Goal: Task Accomplishment & Management: Use online tool/utility

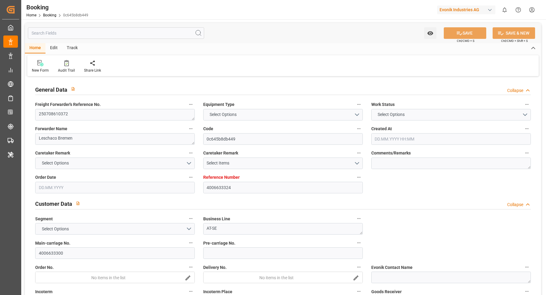
type input "4006633324"
type input "9943889"
type input "Hapag Lloyd"
type input "Hapag Lloyd Aktiengesellschaft"
type input "DEBRV"
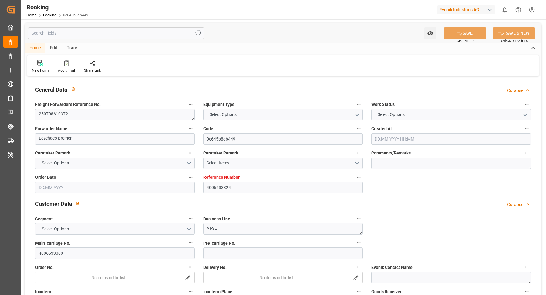
type input "CNSGH"
type input "0"
type input "DEBRV"
type input "CNSHG"
type input "9943889"
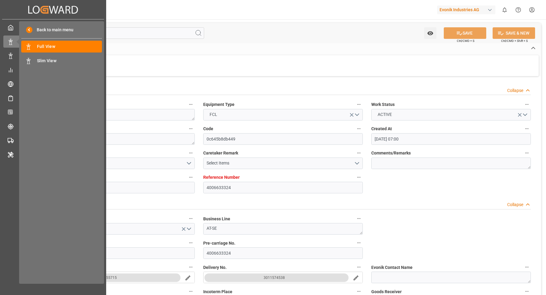
type input "17.06.2025 07:00"
type input "17.06.2025"
type input "16.09.2025"
type input "09.07.2025"
type input "22.06.2025 00:00"
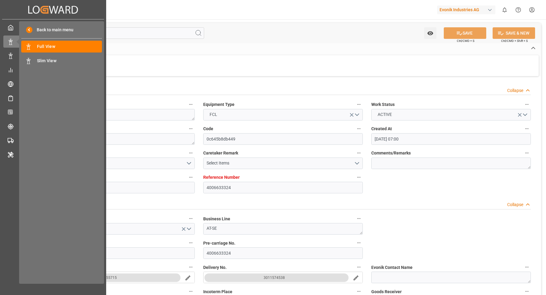
type input "22.06.2025 00:00"
type input "22.07.2025 20:36"
type input "18.07.2025 02:14"
type input "08.09.2025 14:00"
type input "08.09.2025 00:00"
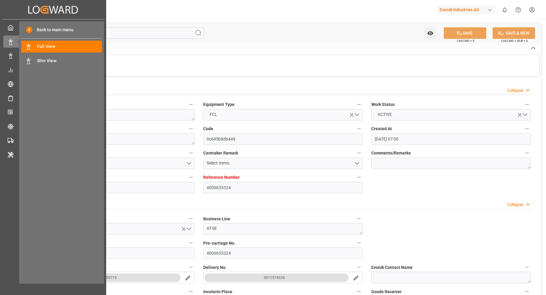
type input "15.07.2025"
type input "29.08.2025 11:03"
type input "29.08.2025"
type input "11.07.2025 13:21"
type input "22.07.2025 12:03"
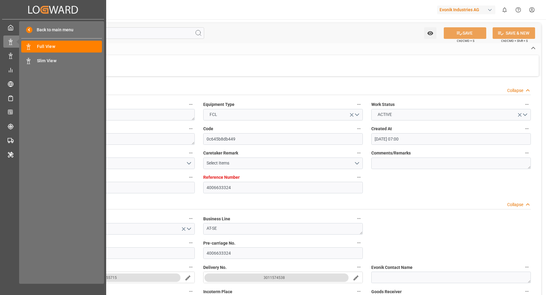
type input "22.07.2025 20:49"
type input "08.09.2025 14:00"
type input "08.09.2025 22:42"
type input "12.09.2025 22:42"
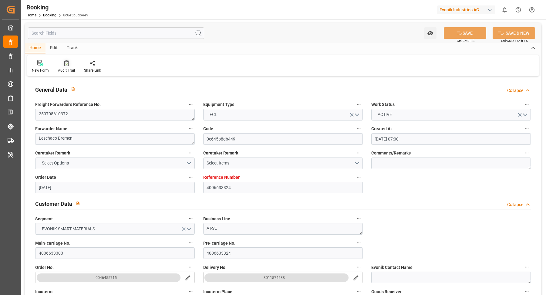
click at [65, 64] on icon at bounding box center [66, 64] width 2 height 2
type input "17.06.2025 07:00"
type input "17.06.2025"
type input "16.09.2025"
type input "09.07.2025"
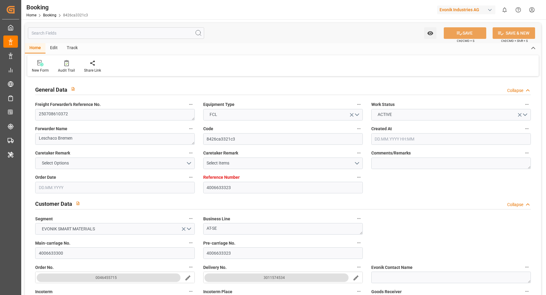
type input "22.07.2025 00:00"
type input "22.07.2025 20:36"
type input "18.07.2025 02:20"
type input "08.09.2025 14:00"
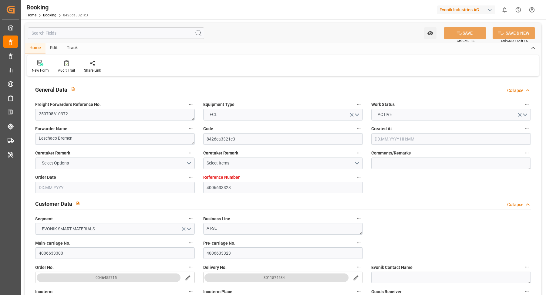
type input "08.09.2025 00:00"
type input "15.07.2025"
type input "29.08.2025 11:03"
type input "29.08.2025"
type input "11.07.2025 15:00"
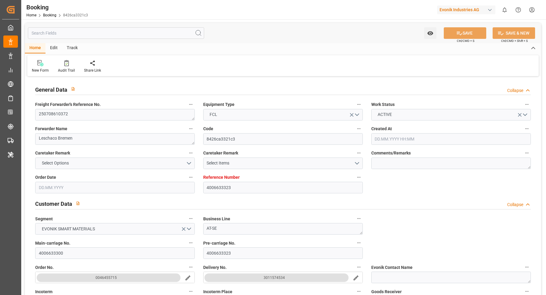
type input "22.07.2025 11:47"
type input "22.07.2025 20:49"
type input "08.09.2025 14:00"
type input "08.09.2025 22:42"
type input "12.09.2025 22:42"
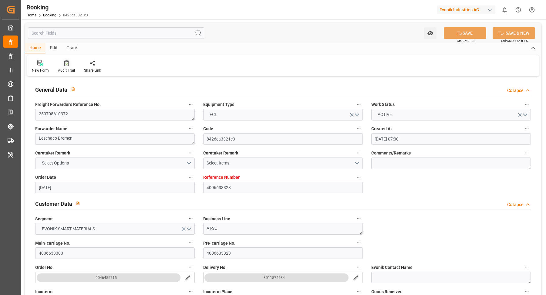
click at [70, 64] on div at bounding box center [66, 63] width 17 height 6
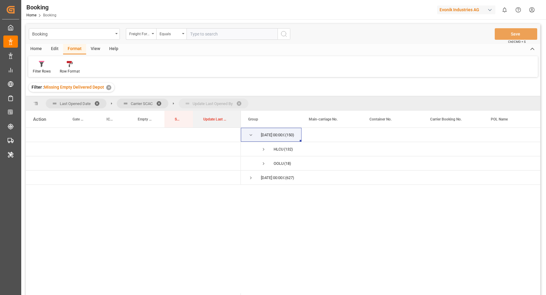
drag, startPoint x: 210, startPoint y: 116, endPoint x: 214, endPoint y: 102, distance: 14.9
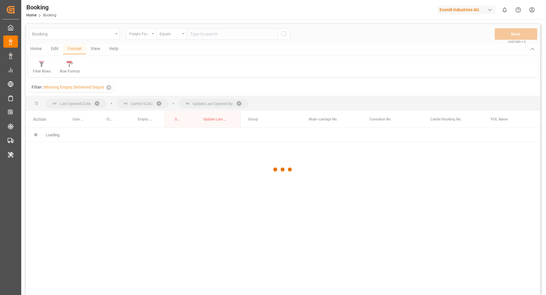
click at [239, 98] on div at bounding box center [283, 169] width 514 height 291
click at [240, 99] on div at bounding box center [283, 169] width 514 height 291
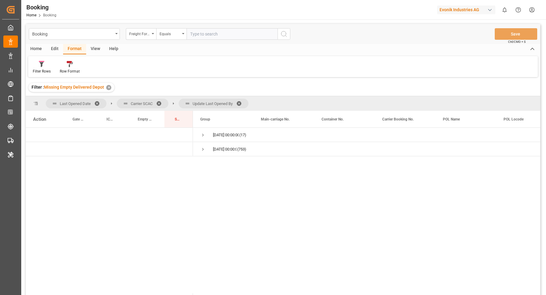
click at [242, 101] on span at bounding box center [241, 103] width 10 height 5
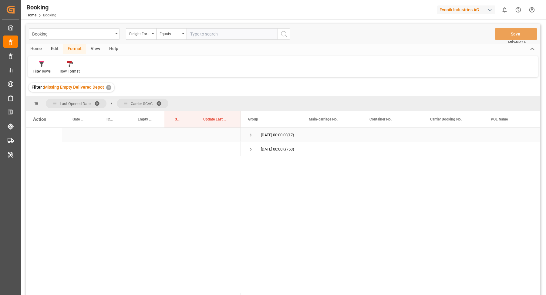
click at [248, 132] on span "Press SPACE to select this row." at bounding box center [250, 134] width 5 height 5
click at [259, 147] on span "OOLU (17)" at bounding box center [271, 148] width 46 height 13
click at [261, 149] on span "Press SPACE to select this row." at bounding box center [263, 148] width 5 height 5
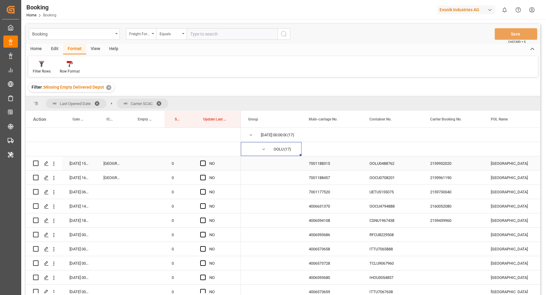
click at [382, 163] on div "OOLU0488762" at bounding box center [392, 163] width 61 height 14
click at [381, 181] on div "OOCU0708201" at bounding box center [392, 177] width 61 height 14
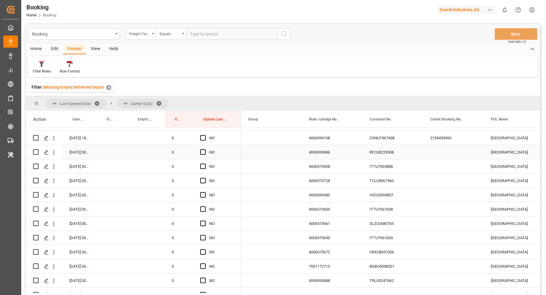
click at [399, 151] on div "RFCU8229508" at bounding box center [392, 152] width 61 height 14
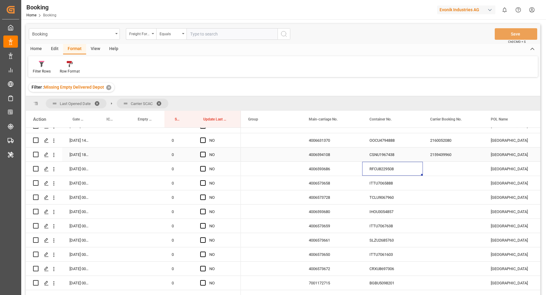
click at [392, 155] on div "CSNU1967438" at bounding box center [392, 154] width 61 height 14
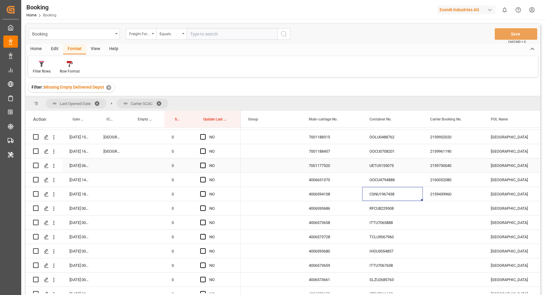
click at [391, 165] on div "UETU5155075" at bounding box center [392, 165] width 61 height 14
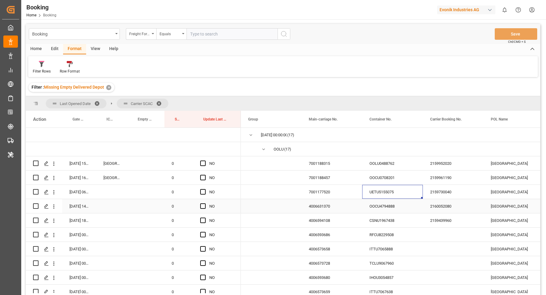
scroll to position [5, 0]
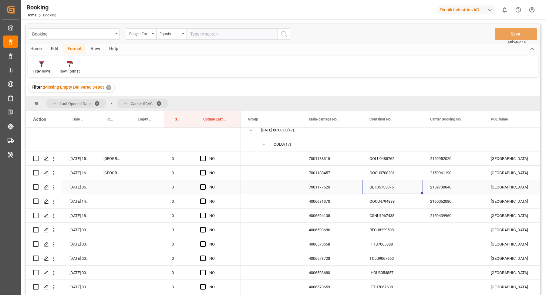
click at [138, 186] on div "Press SPACE to select this row." at bounding box center [145, 187] width 37 height 14
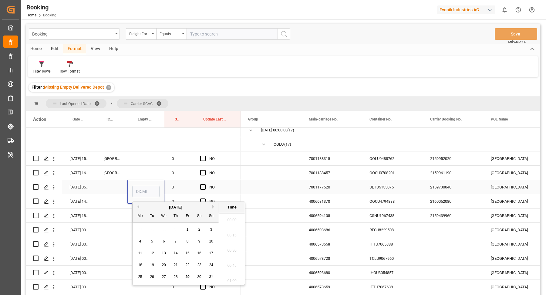
scroll to position [1108, 0]
click at [164, 275] on span "27" at bounding box center [164, 276] width 4 height 4
type input "27.08.2025 00:00"
click at [203, 160] on span "Press SPACE to select this row." at bounding box center [202, 157] width 5 height 5
click at [205, 155] on input "Press SPACE to select this row." at bounding box center [205, 155] width 0 height 0
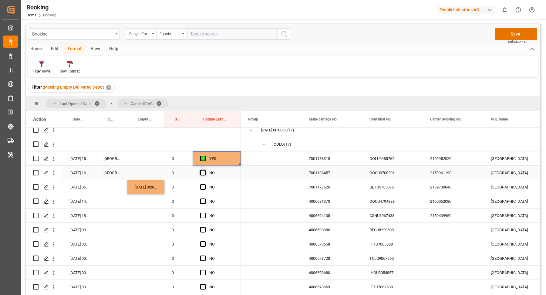
click at [202, 172] on span "Press SPACE to select this row." at bounding box center [202, 172] width 5 height 5
click at [205, 170] on input "Press SPACE to select this row." at bounding box center [205, 170] width 0 height 0
click at [204, 186] on span "Press SPACE to select this row." at bounding box center [202, 186] width 5 height 5
click at [205, 184] on input "Press SPACE to select this row." at bounding box center [205, 184] width 0 height 0
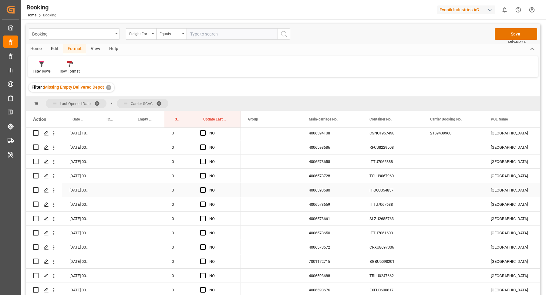
scroll to position [63, 0]
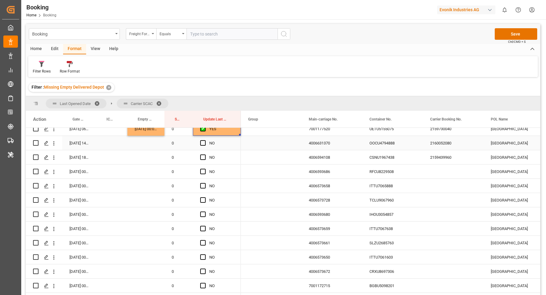
click at [392, 146] on div "OOCU4794888" at bounding box center [392, 143] width 61 height 14
click at [202, 145] on div "Press SPACE to select this row." at bounding box center [204, 143] width 9 height 14
click at [200, 143] on span "Press SPACE to select this row." at bounding box center [202, 142] width 5 height 5
click at [205, 140] on input "Press SPACE to select this row." at bounding box center [205, 140] width 0 height 0
click at [372, 159] on div "CSNU1967438" at bounding box center [392, 157] width 61 height 14
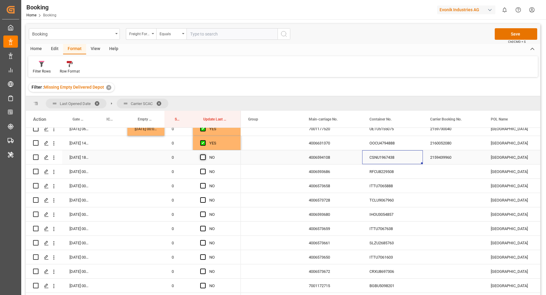
click at [200, 155] on span "Press SPACE to select this row." at bounding box center [202, 156] width 5 height 5
click at [205, 154] on input "Press SPACE to select this row." at bounding box center [205, 154] width 0 height 0
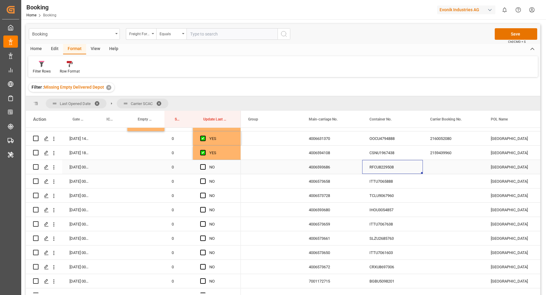
click at [381, 165] on div "RFCU8229508" at bounding box center [392, 167] width 61 height 14
click at [204, 166] on span "Press SPACE to select this row." at bounding box center [202, 166] width 5 height 5
click at [205, 164] on input "Press SPACE to select this row." at bounding box center [205, 164] width 0 height 0
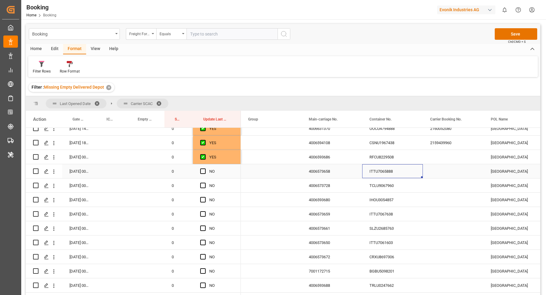
click at [368, 170] on div "ITTU7065888" at bounding box center [392, 171] width 61 height 14
click at [202, 172] on span "Press SPACE to select this row." at bounding box center [202, 170] width 5 height 5
click at [205, 168] on input "Press SPACE to select this row." at bounding box center [205, 168] width 0 height 0
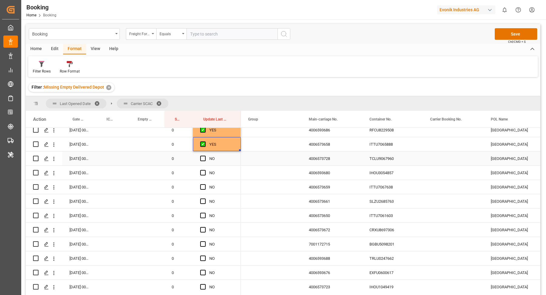
scroll to position [125, 0]
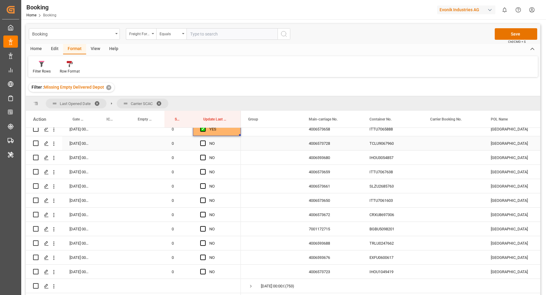
click at [388, 140] on div "TCLU9067960" at bounding box center [392, 143] width 61 height 14
click at [205, 140] on span "Press SPACE to select this row." at bounding box center [202, 142] width 5 height 5
click at [205, 140] on input "Press SPACE to select this row." at bounding box center [205, 140] width 0 height 0
click at [386, 158] on div "IHOU3054857" at bounding box center [392, 157] width 61 height 14
click at [201, 155] on span "Press SPACE to select this row." at bounding box center [202, 157] width 5 height 5
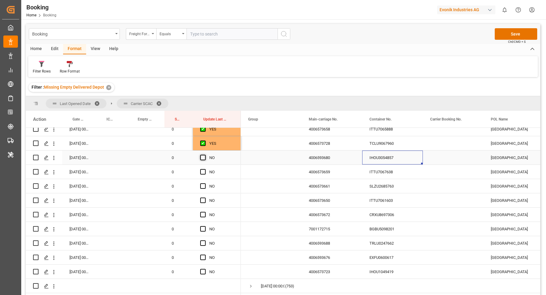
click at [205, 155] on input "Press SPACE to select this row." at bounding box center [205, 155] width 0 height 0
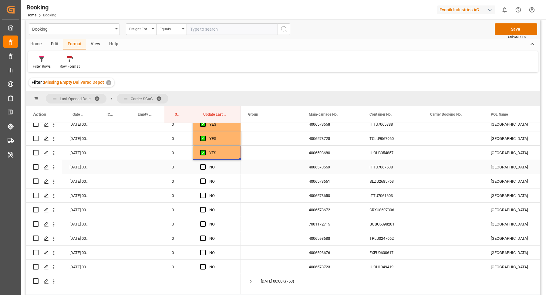
click at [402, 162] on div "ITTU7067638" at bounding box center [392, 167] width 61 height 14
click at [202, 164] on span "Press SPACE to select this row." at bounding box center [202, 166] width 5 height 5
click at [205, 164] on input "Press SPACE to select this row." at bounding box center [205, 164] width 0 height 0
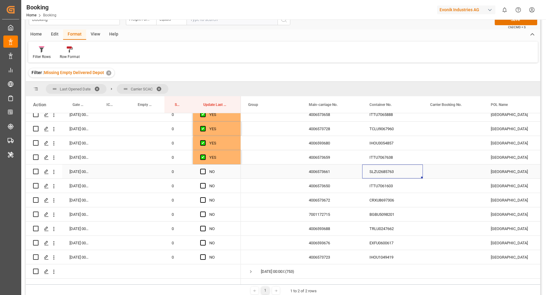
click at [385, 171] on div "SLZU2685763" at bounding box center [392, 171] width 61 height 14
click at [199, 164] on div "NO" at bounding box center [217, 171] width 48 height 14
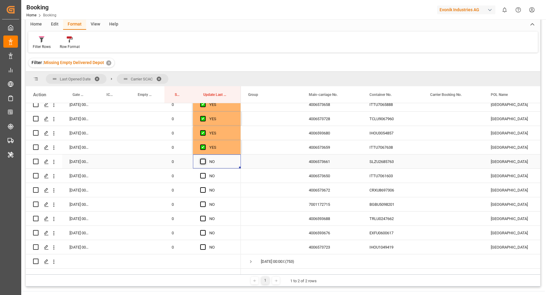
click at [204, 159] on span "Press SPACE to select this row." at bounding box center [202, 161] width 5 height 5
click at [205, 159] on input "Press SPACE to select this row." at bounding box center [205, 159] width 0 height 0
click at [401, 175] on div "ITTU7061603" at bounding box center [392, 176] width 61 height 14
click at [201, 173] on span "Press SPACE to select this row." at bounding box center [202, 175] width 5 height 5
click at [205, 173] on input "Press SPACE to select this row." at bounding box center [205, 173] width 0 height 0
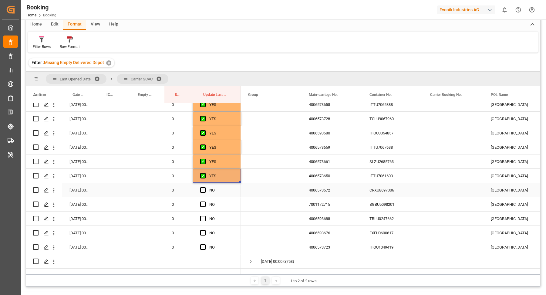
scroll to position [34, 0]
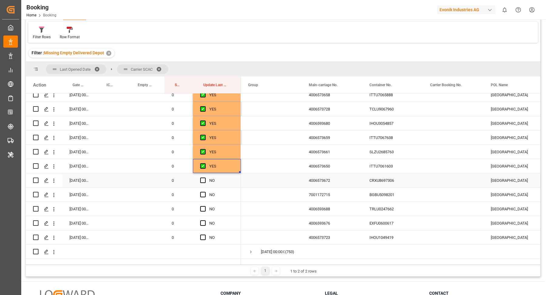
click at [403, 173] on div "CRXU8697306" at bounding box center [392, 180] width 61 height 14
click at [204, 177] on span "Press SPACE to select this row." at bounding box center [202, 179] width 5 height 5
click at [205, 177] on input "Press SPACE to select this row." at bounding box center [205, 177] width 0 height 0
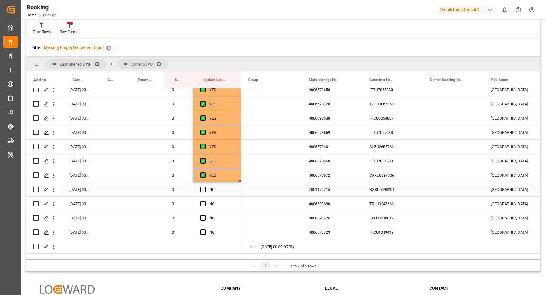
click at [408, 182] on div "BGBU5098201" at bounding box center [392, 189] width 61 height 14
click at [200, 186] on span "Press SPACE to select this row." at bounding box center [202, 188] width 5 height 5
click at [205, 186] on input "Press SPACE to select this row." at bounding box center [205, 186] width 0 height 0
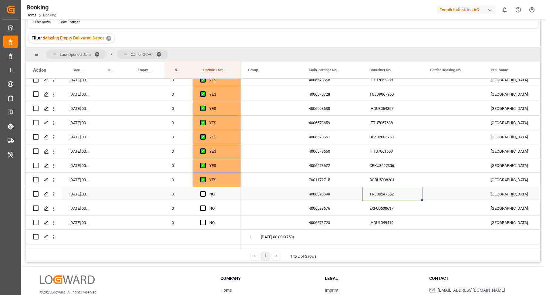
click at [402, 187] on div "TRLU0247662" at bounding box center [392, 194] width 61 height 14
click at [202, 191] on span "Press SPACE to select this row." at bounding box center [202, 193] width 5 height 5
click at [205, 191] on input "Press SPACE to select this row." at bounding box center [205, 191] width 0 height 0
click at [393, 192] on div "TRLU0247662" at bounding box center [392, 194] width 61 height 14
click at [385, 203] on div "EXFU0600617" at bounding box center [392, 208] width 61 height 14
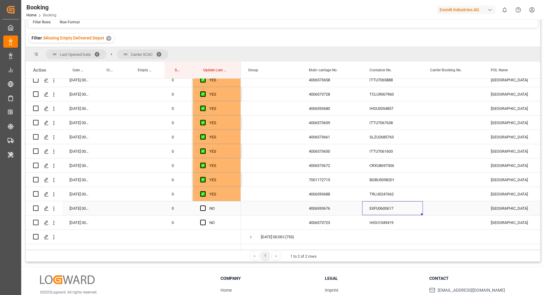
click at [206, 202] on div "Press SPACE to select this row." at bounding box center [204, 208] width 9 height 14
click at [202, 205] on span "Press SPACE to select this row." at bounding box center [202, 207] width 5 height 5
click at [205, 205] on input "Press SPACE to select this row." at bounding box center [205, 205] width 0 height 0
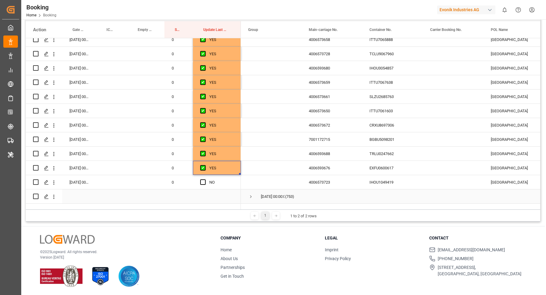
click at [396, 189] on div "Press SPACE to select this row." at bounding box center [392, 196] width 61 height 14
click at [392, 177] on div "IHOU1049419" at bounding box center [392, 182] width 61 height 14
click at [201, 179] on span "Press SPACE to select this row." at bounding box center [202, 181] width 5 height 5
click at [205, 179] on input "Press SPACE to select this row." at bounding box center [205, 179] width 0 height 0
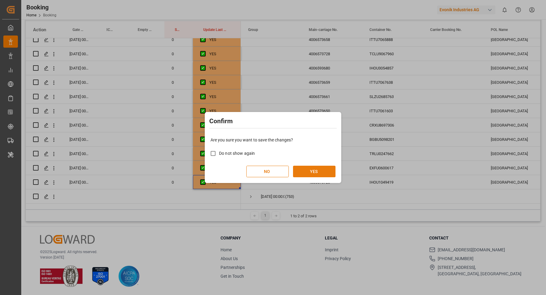
click at [322, 169] on button "YES" at bounding box center [314, 171] width 42 height 12
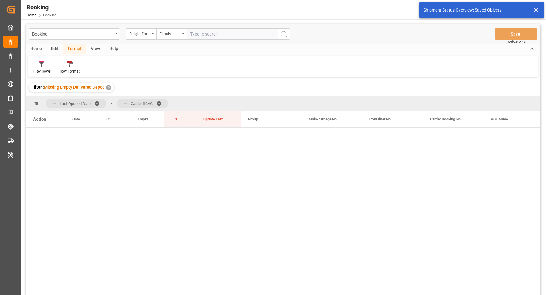
scroll to position [0, 0]
click at [98, 102] on span at bounding box center [99, 103] width 10 height 5
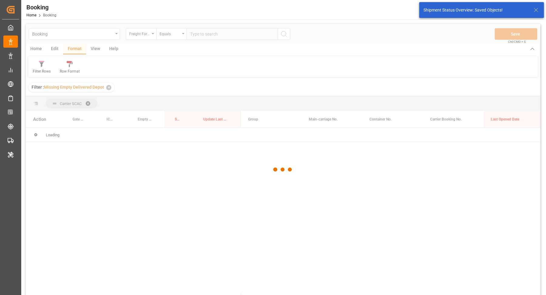
click at [109, 85] on div at bounding box center [283, 169] width 514 height 291
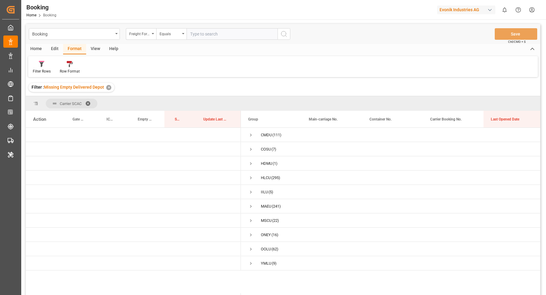
click at [108, 86] on div "✕" at bounding box center [108, 87] width 5 height 5
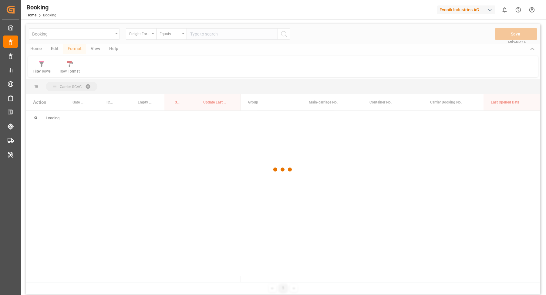
click at [150, 34] on div at bounding box center [283, 169] width 514 height 291
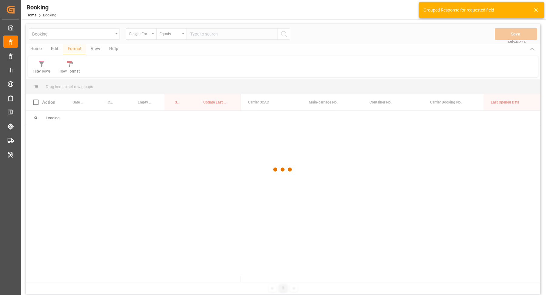
click at [149, 37] on div at bounding box center [283, 169] width 514 height 291
click at [151, 35] on div at bounding box center [283, 169] width 514 height 291
click at [153, 32] on div at bounding box center [283, 169] width 514 height 291
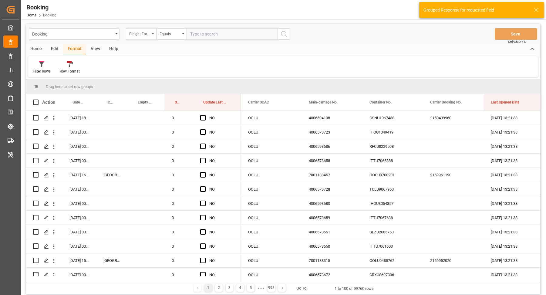
click at [149, 34] on div "Freight Forwarder's Reference No." at bounding box center [139, 33] width 21 height 7
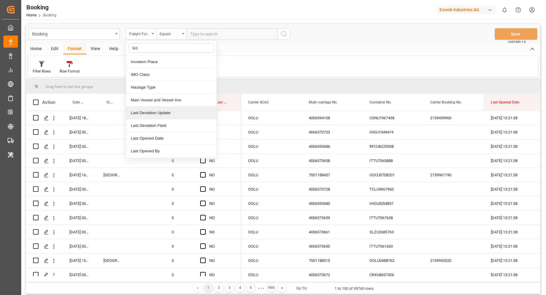
type input "last"
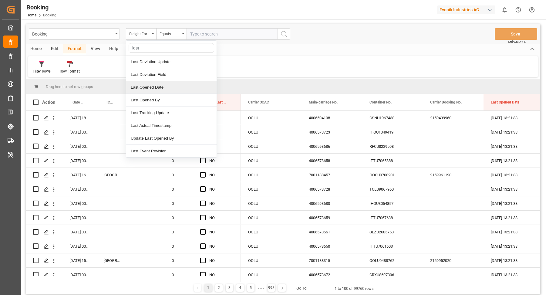
click at [165, 85] on div "Last Opened Date" at bounding box center [171, 87] width 90 height 13
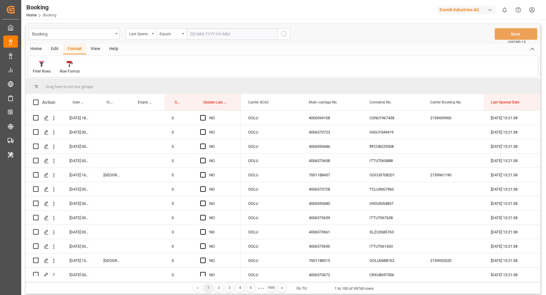
click at [214, 29] on input "text" at bounding box center [231, 34] width 91 height 12
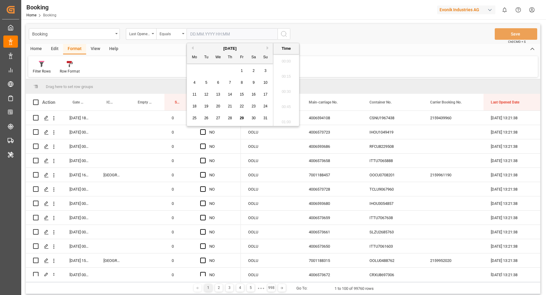
scroll to position [1108, 0]
click at [241, 118] on span "29" at bounding box center [241, 118] width 4 height 4
type input "29.08.2025 00:00"
click at [285, 35] on circle "search button" at bounding box center [283, 33] width 5 height 5
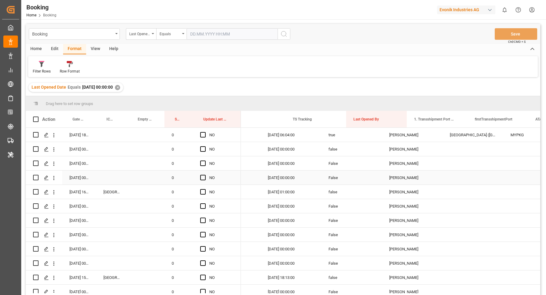
scroll to position [0, 562]
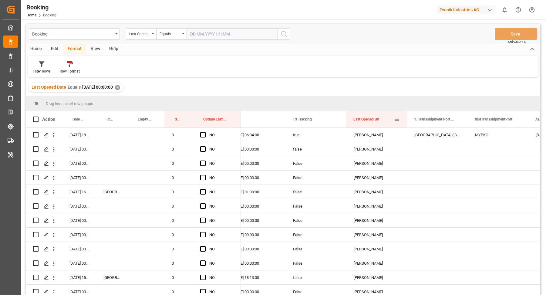
click at [369, 95] on div "Booking Last Opened Date Equals Save Ctrl/CMD + S Home Edit Format View Help Fi…" at bounding box center [283, 167] width 514 height 287
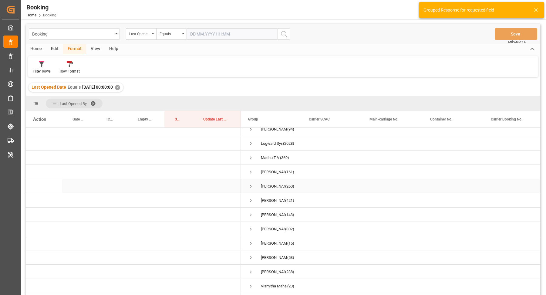
scroll to position [25, 0]
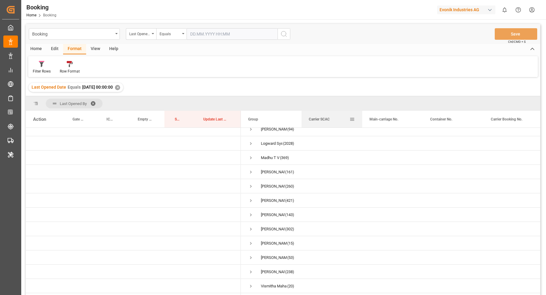
drag, startPoint x: 318, startPoint y: 120, endPoint x: 323, endPoint y: 100, distance: 20.5
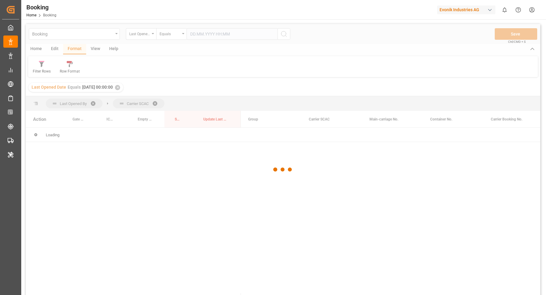
scroll to position [0, 0]
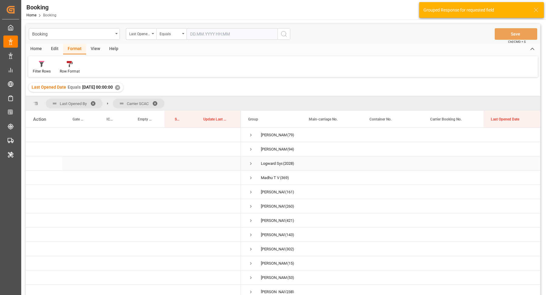
click at [251, 161] on span "Press SPACE to select this row." at bounding box center [250, 163] width 5 height 5
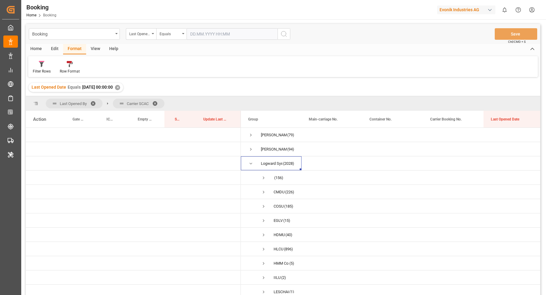
click at [120, 86] on div "✕" at bounding box center [117, 87] width 5 height 5
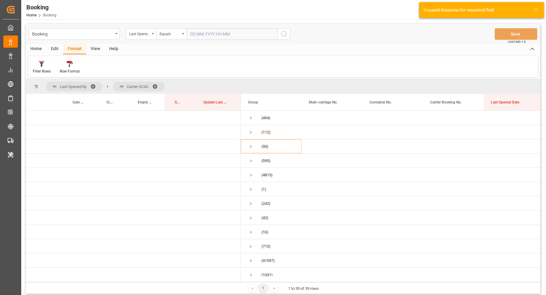
click at [93, 84] on span at bounding box center [95, 86] width 10 height 5
